Goal: Task Accomplishment & Management: Manage account settings

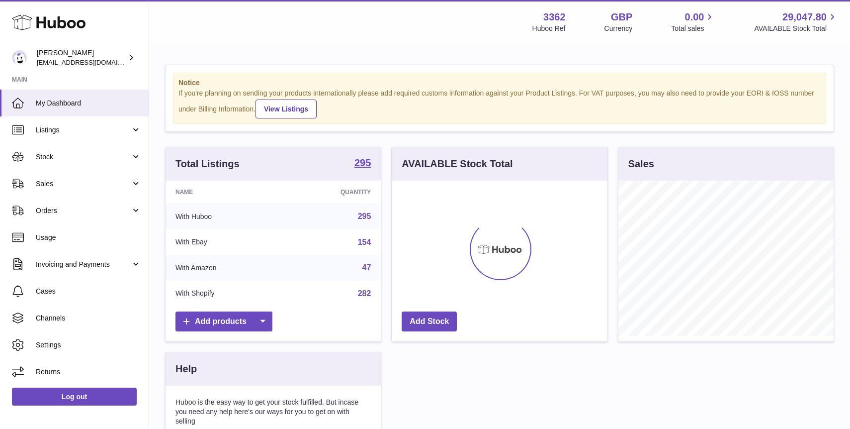
scroll to position [155, 215]
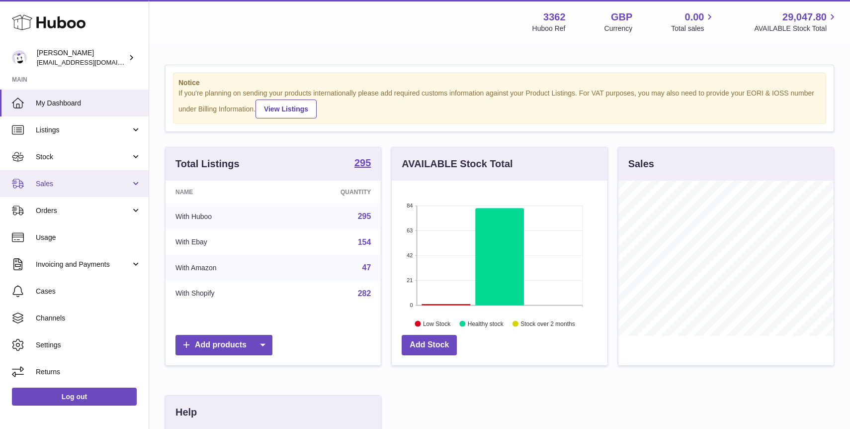
click at [60, 182] on span "Sales" at bounding box center [83, 183] width 95 height 9
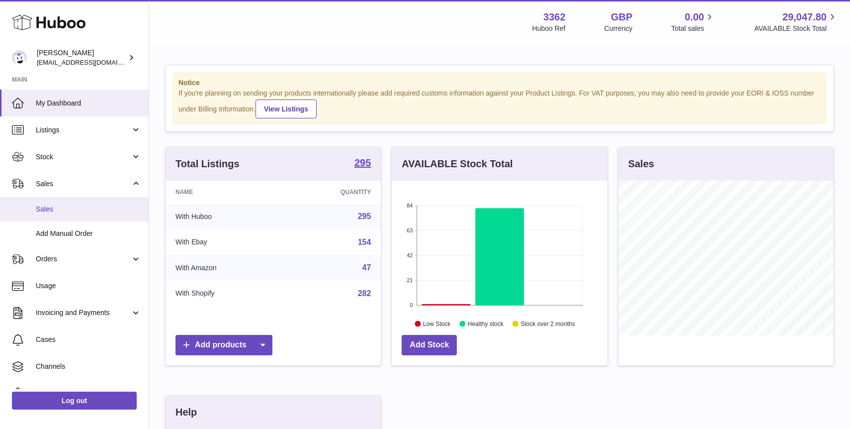
click at [118, 205] on span "Sales" at bounding box center [88, 208] width 105 height 9
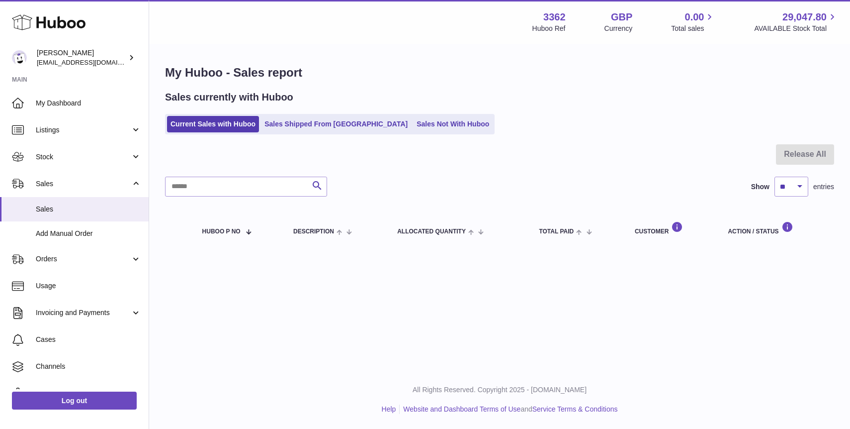
click at [413, 119] on link "Sales Not With Huboo" at bounding box center [453, 124] width 80 height 16
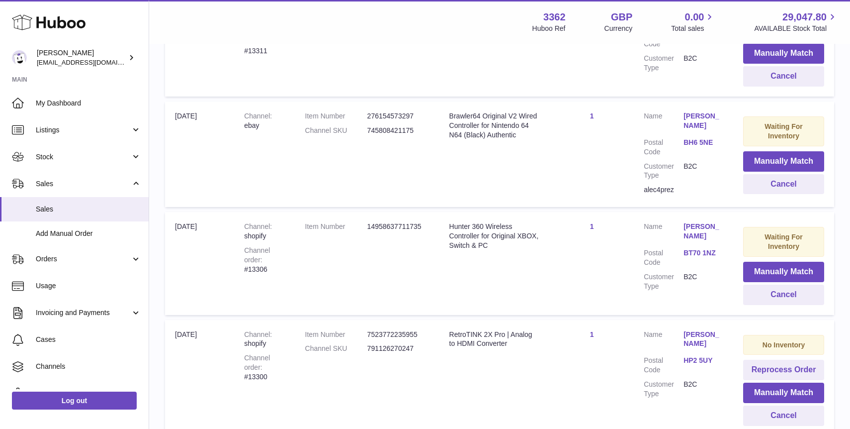
scroll to position [488, 0]
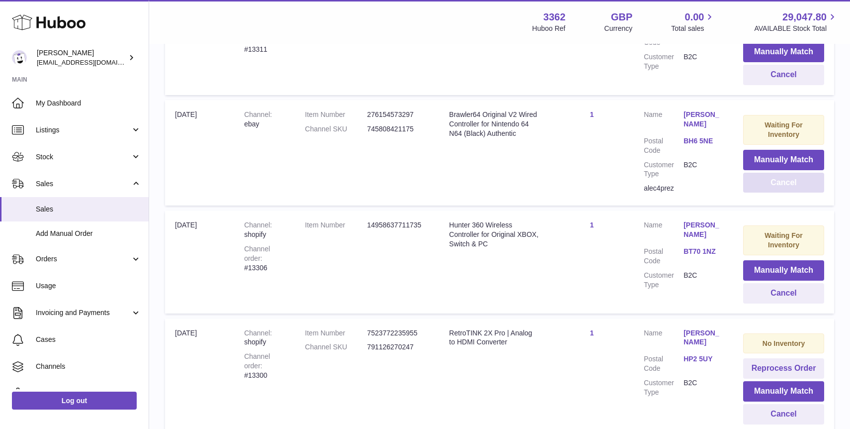
click at [786, 180] on button "Cancel" at bounding box center [784, 183] width 81 height 20
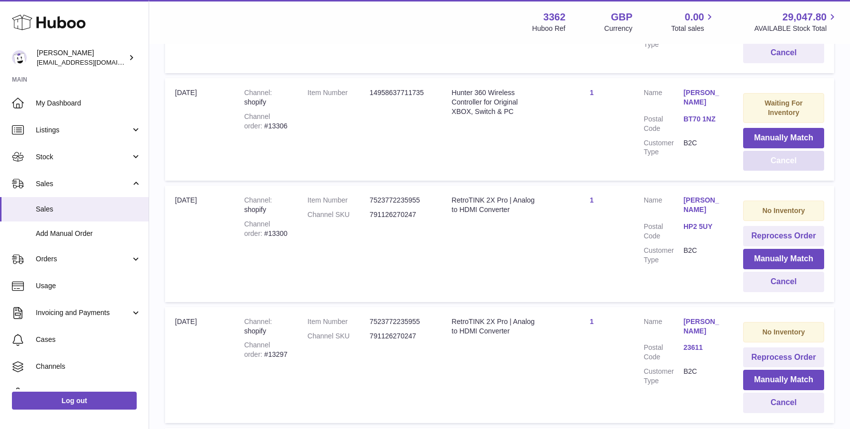
scroll to position [509, 0]
